Goal: Obtain resource: Download file/media

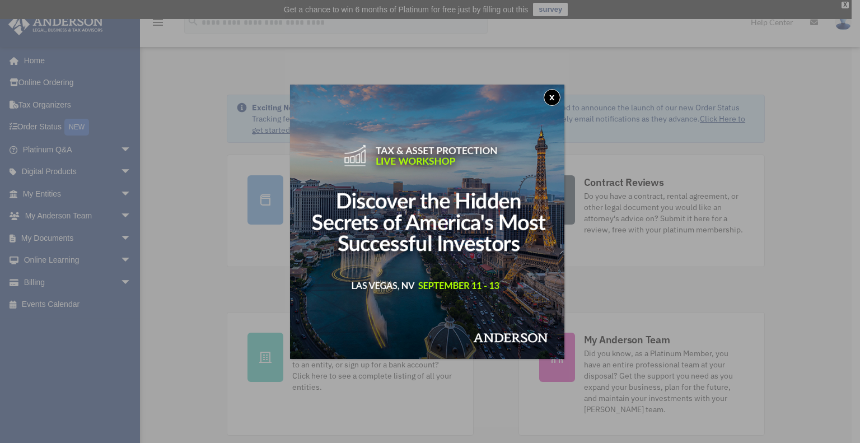
click at [558, 96] on button "x" at bounding box center [552, 97] width 17 height 17
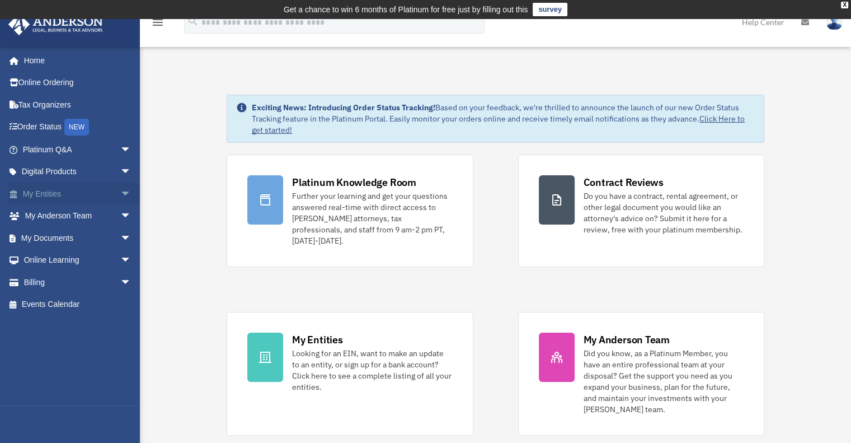
click at [120, 196] on span "arrow_drop_down" at bounding box center [131, 193] width 22 height 23
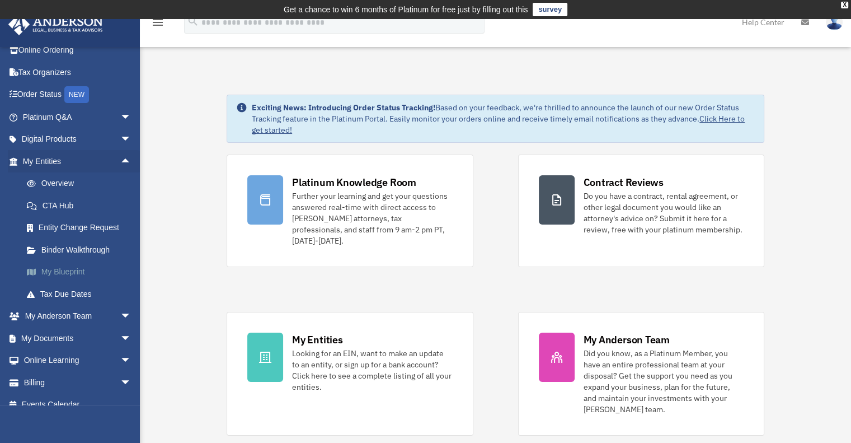
scroll to position [45, 0]
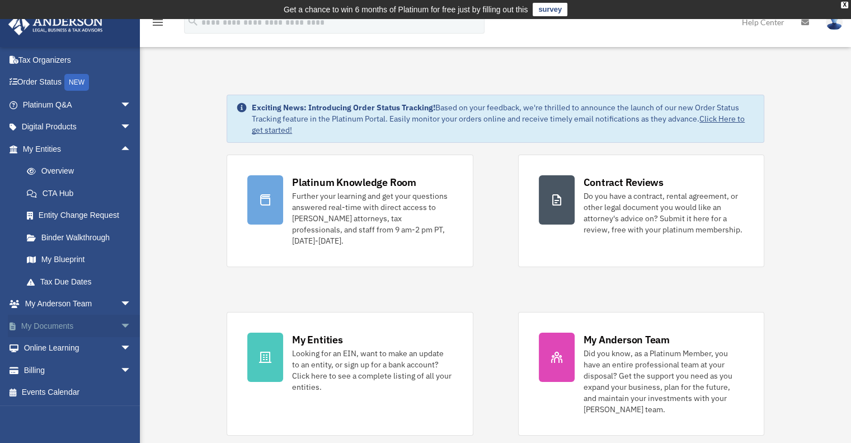
click at [120, 323] on span "arrow_drop_down" at bounding box center [131, 326] width 22 height 23
click at [51, 344] on link "Box" at bounding box center [82, 348] width 133 height 22
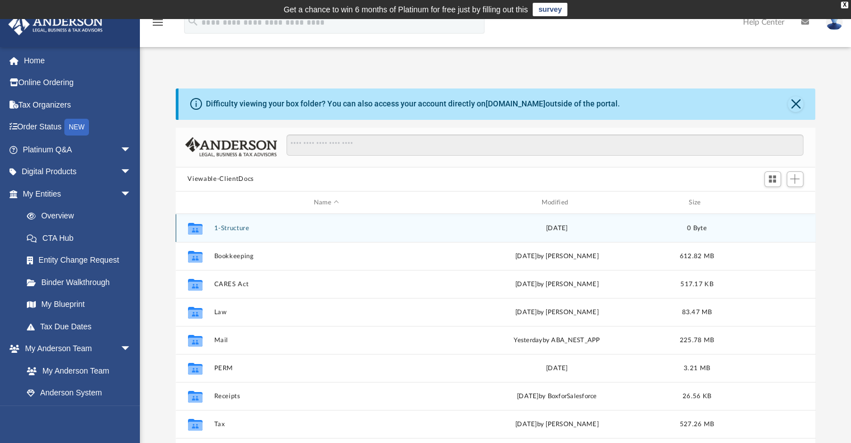
scroll to position [246, 631]
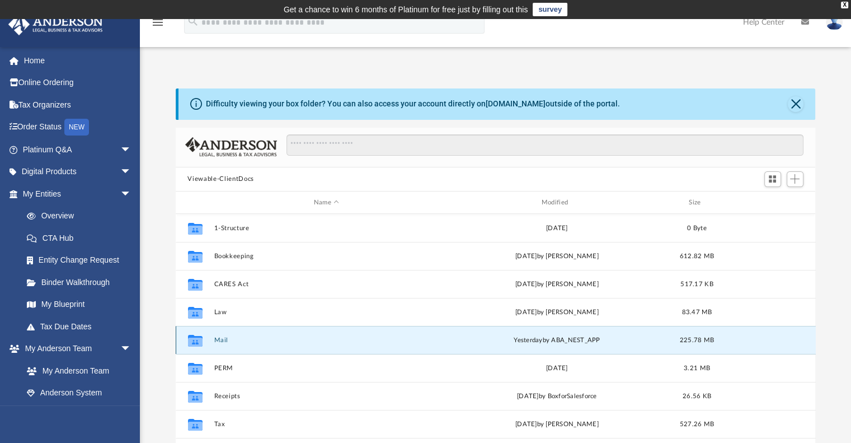
click at [224, 340] on button "Mail" at bounding box center [327, 339] width 226 height 7
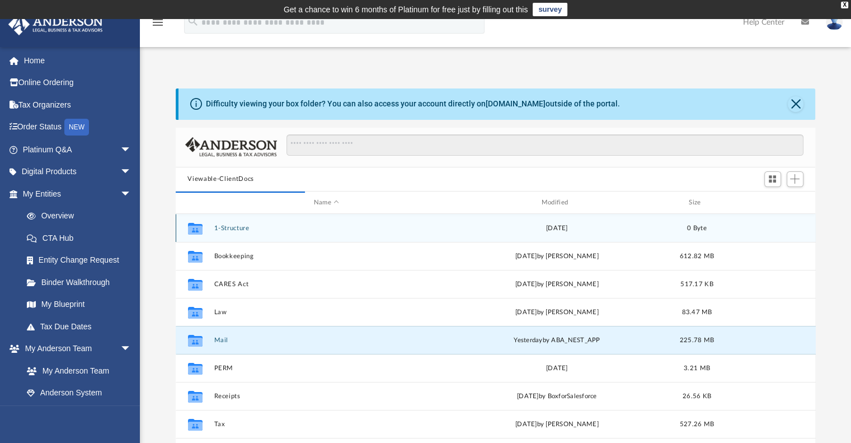
scroll to position [211, 631]
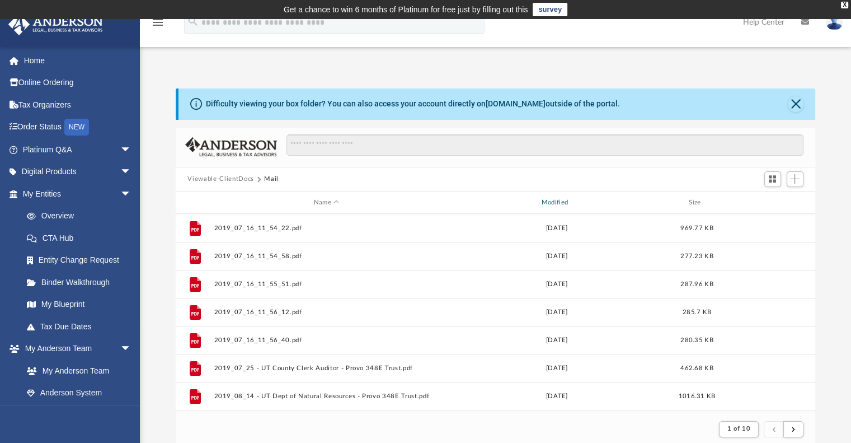
click at [551, 201] on div "Modified" at bounding box center [557, 203] width 226 height 10
click at [566, 201] on div "Modified" at bounding box center [557, 203] width 226 height 10
click at [573, 201] on div "Modified" at bounding box center [557, 203] width 226 height 10
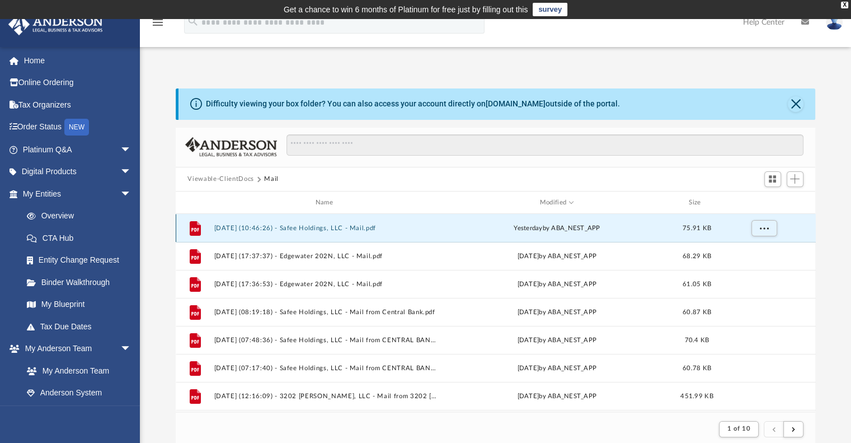
click at [379, 228] on button "[DATE] (10:46:26) - Safee Holdings, LLC - Mail.pdf" at bounding box center [327, 227] width 226 height 7
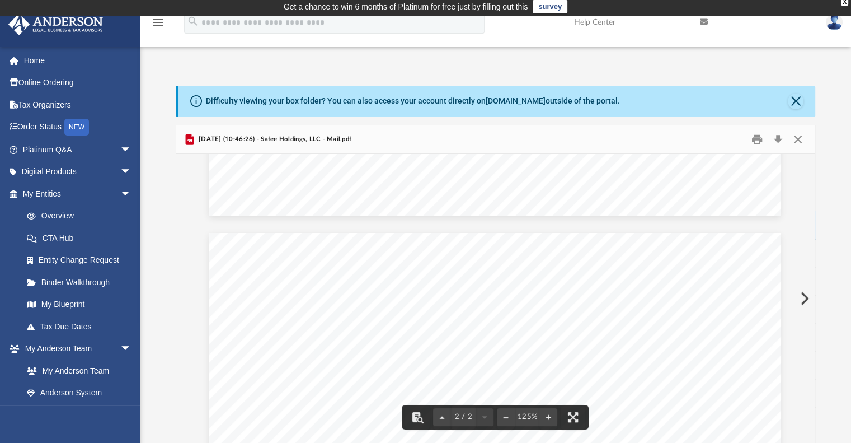
scroll to position [224, 0]
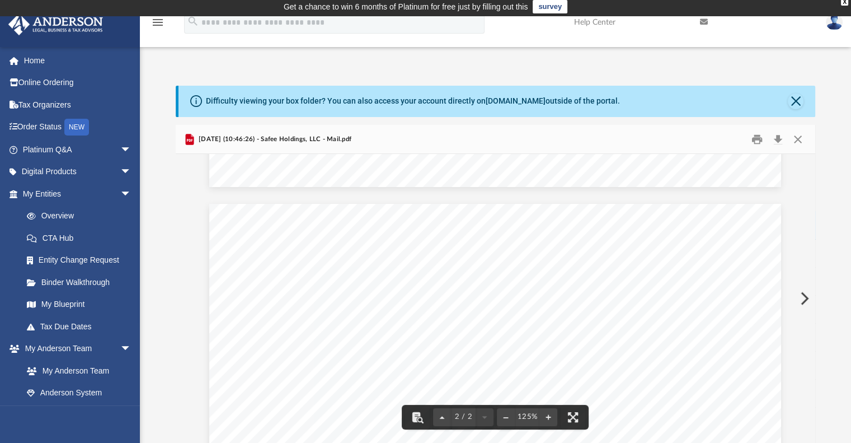
click at [804, 296] on button "Preview" at bounding box center [804, 298] width 25 height 31
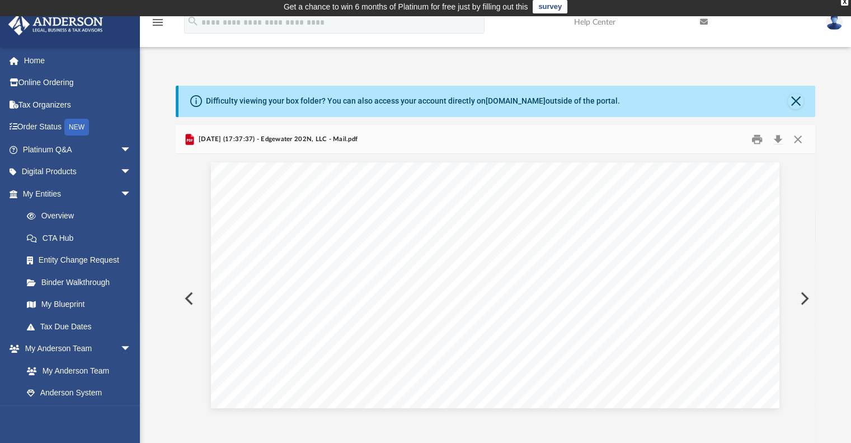
click at [804, 296] on button "Preview" at bounding box center [804, 298] width 25 height 31
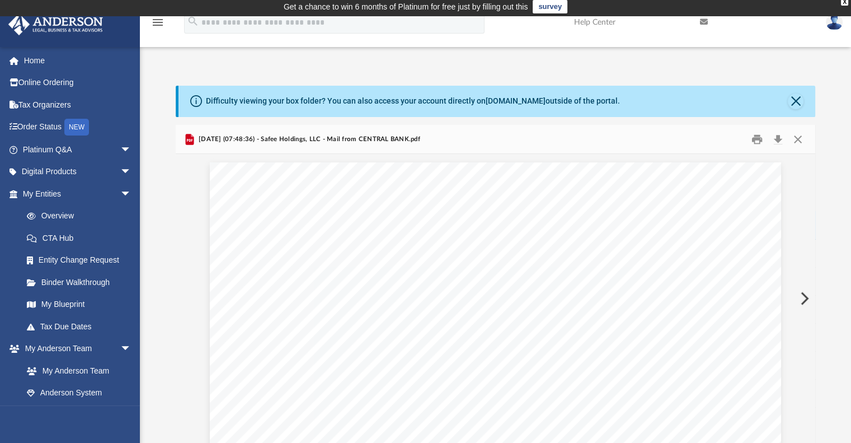
click at [804, 296] on button "Preview" at bounding box center [804, 298] width 25 height 31
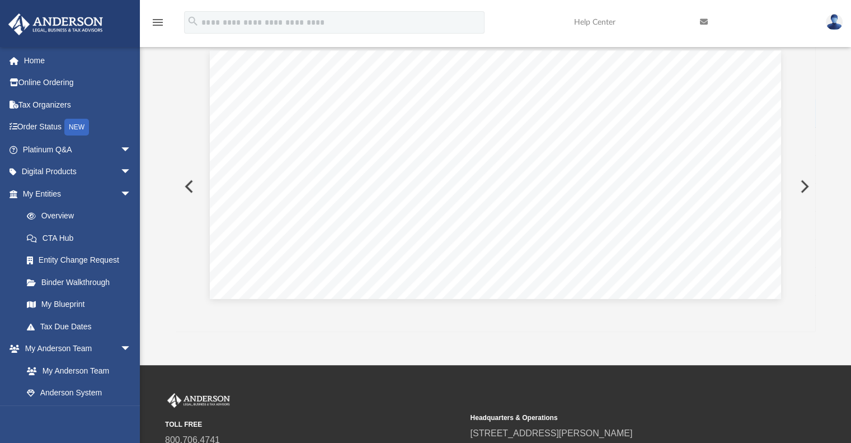
scroll to position [59, 0]
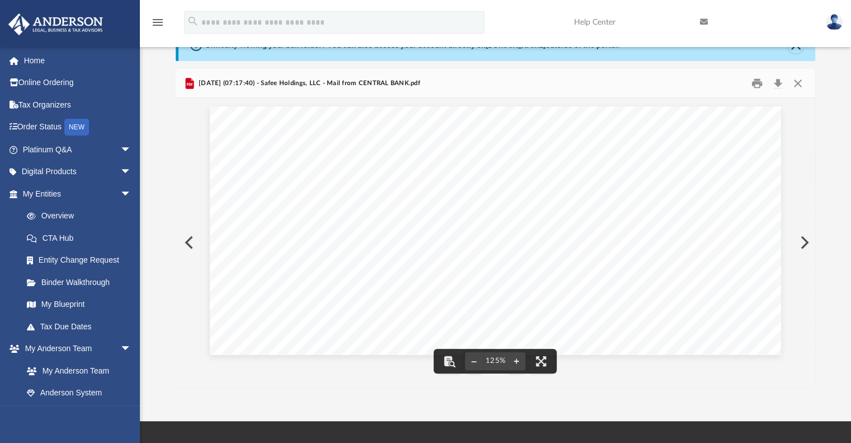
click at [803, 247] on button "Preview" at bounding box center [804, 242] width 25 height 31
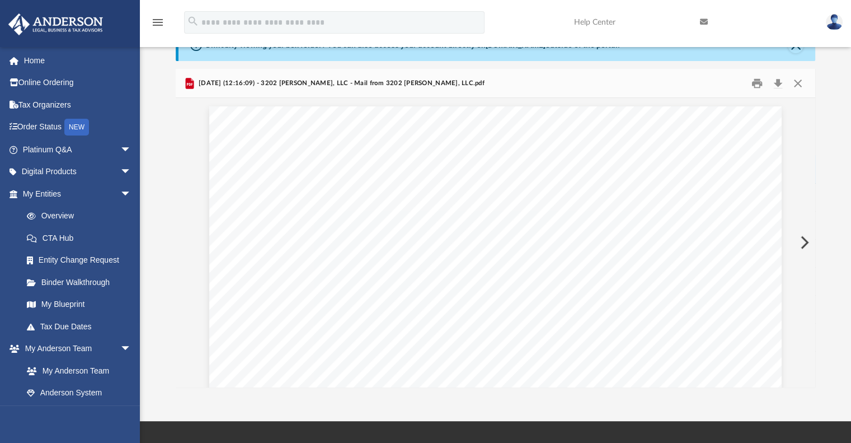
click at [803, 247] on button "Preview" at bounding box center [804, 242] width 25 height 31
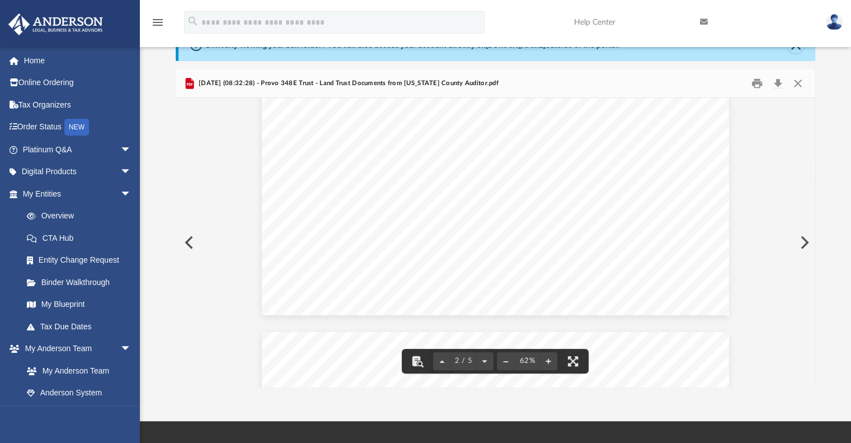
scroll to position [0, 0]
